Goal: Download file/media

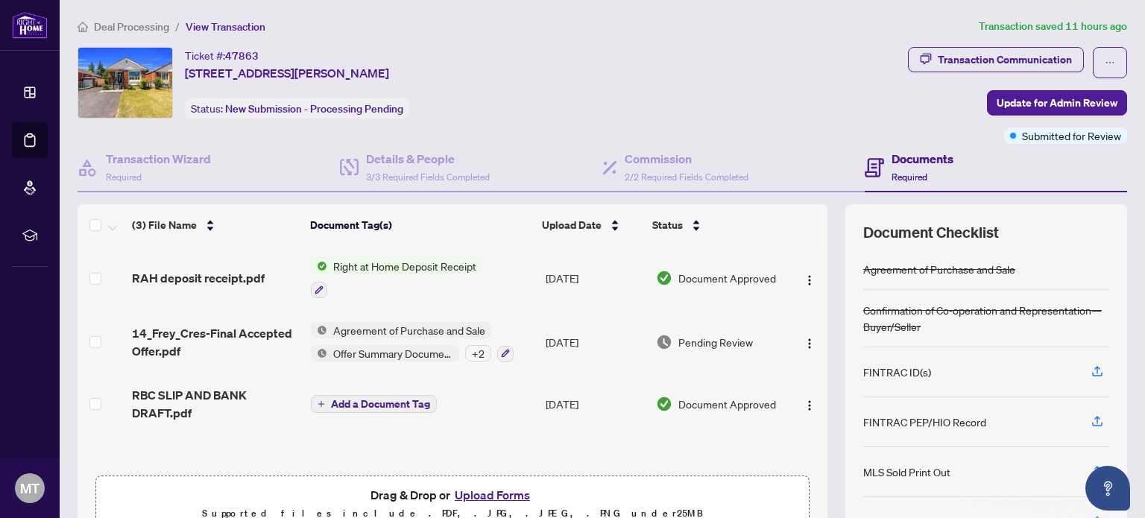
click at [422, 265] on span "Right at Home Deposit Receipt" at bounding box center [404, 266] width 155 height 16
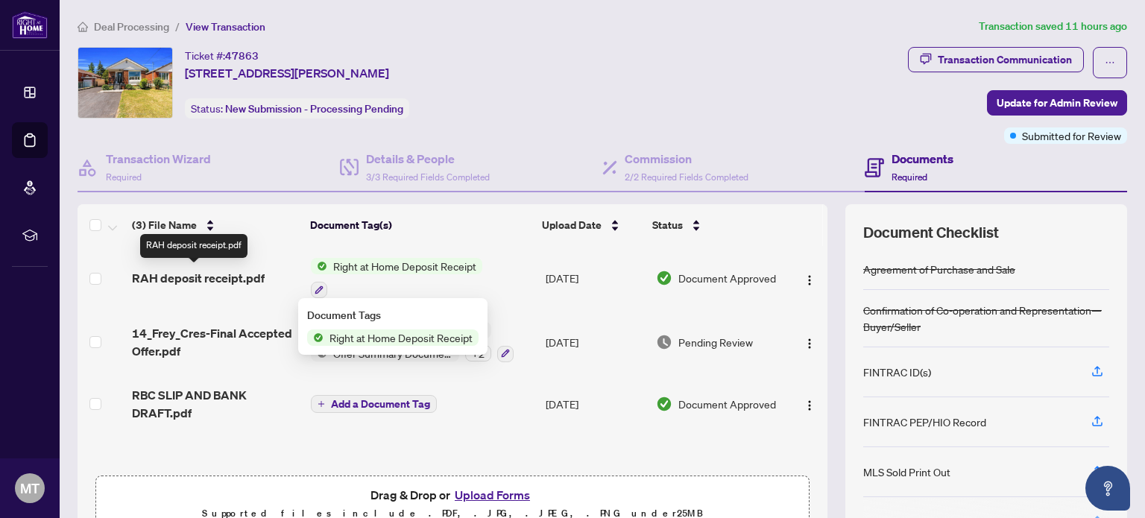
click at [233, 269] on span "RAH deposit receipt.pdf" at bounding box center [198, 278] width 133 height 18
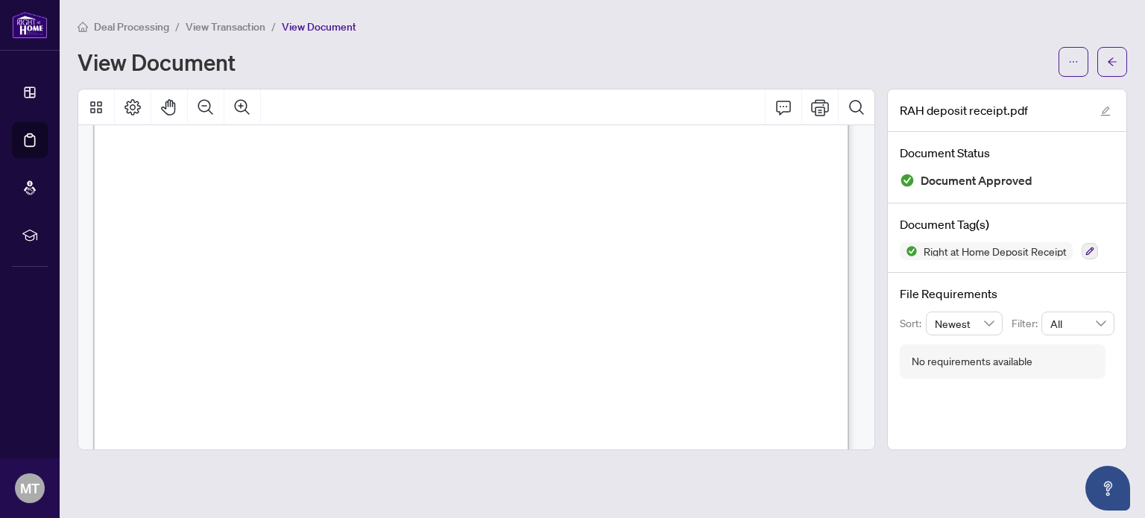
scroll to position [522, 0]
click at [1068, 60] on icon "ellipsis" at bounding box center [1073, 62] width 10 height 10
click at [1005, 97] on span "Download" at bounding box center [1019, 94] width 113 height 16
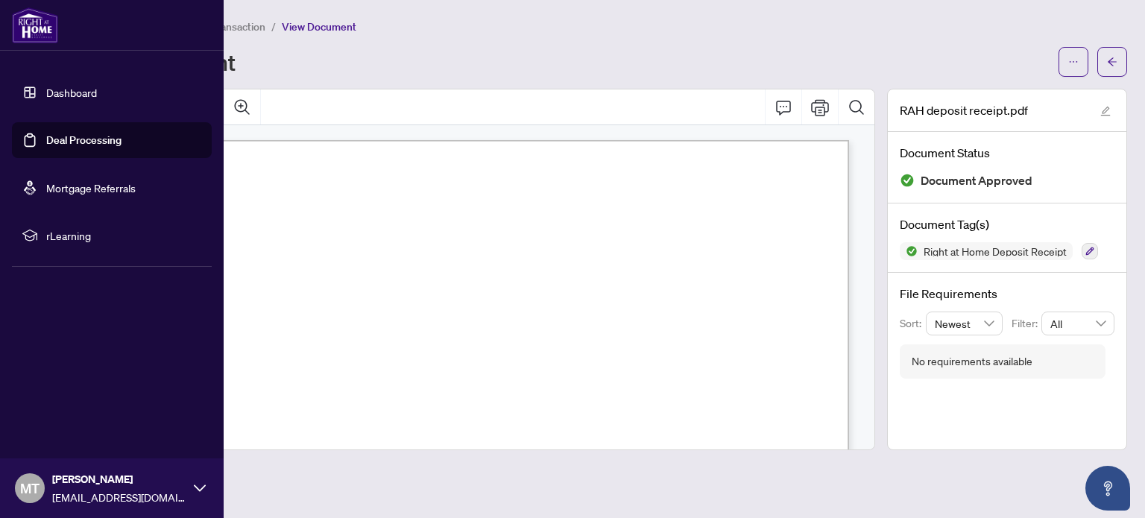
click at [69, 139] on link "Deal Processing" at bounding box center [83, 139] width 75 height 13
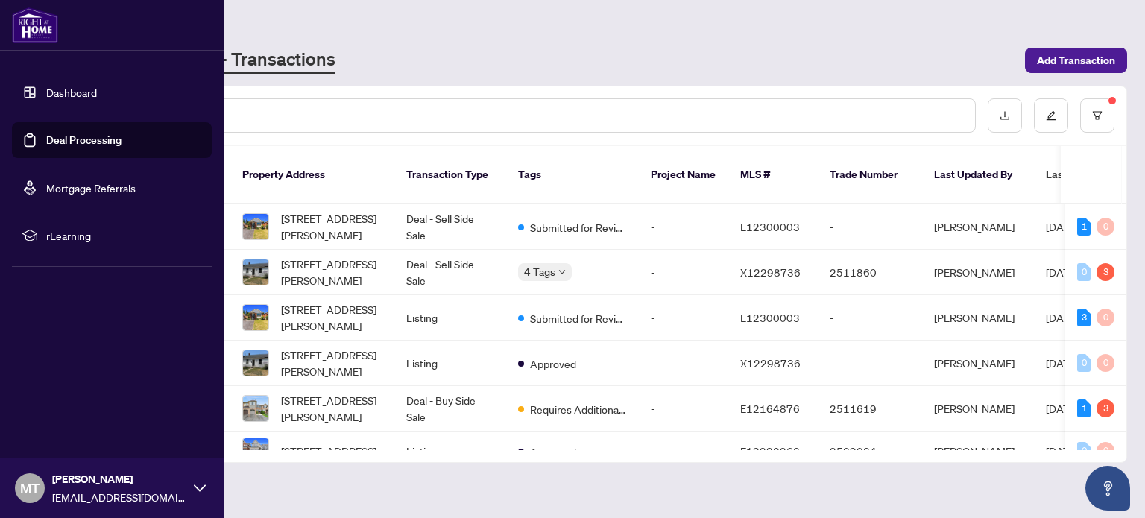
drag, startPoint x: 66, startPoint y: 139, endPoint x: 127, endPoint y: 89, distance: 78.9
click at [66, 139] on link "Deal Processing" at bounding box center [83, 139] width 75 height 13
